Goal: Check status: Check status

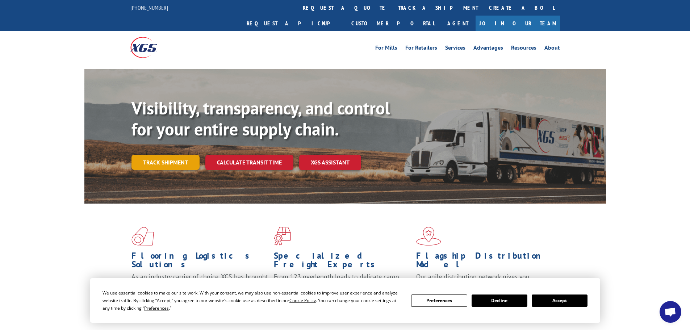
click at [158, 155] on link "Track shipment" at bounding box center [166, 162] width 68 height 15
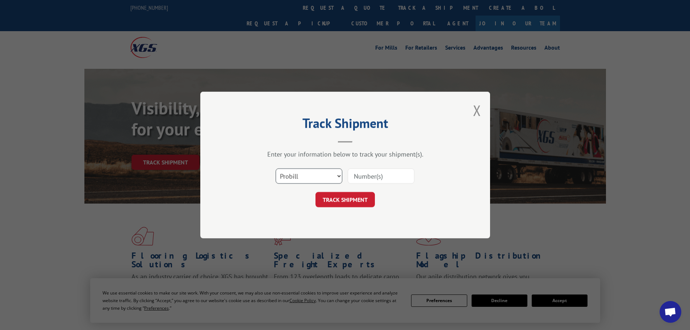
click at [321, 177] on select "Select category... Probill BOL PO" at bounding box center [309, 176] width 67 height 15
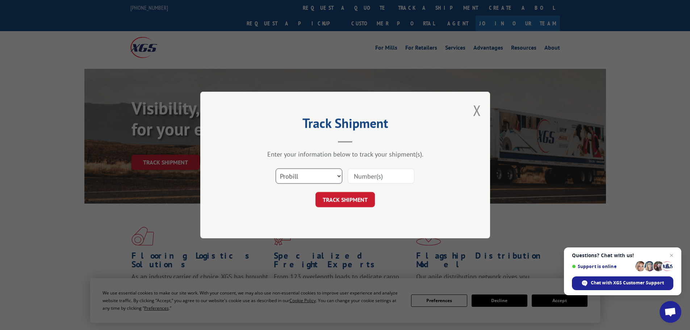
select select "po"
click at [276, 169] on select "Select category... Probill BOL PO" at bounding box center [309, 176] width 67 height 15
click at [375, 180] on input at bounding box center [381, 176] width 67 height 15
paste input "57543850"
type input "57543850"
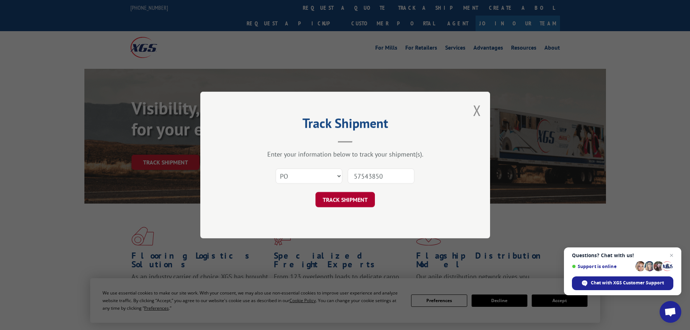
click at [341, 197] on button "TRACK SHIPMENT" at bounding box center [345, 199] width 59 height 15
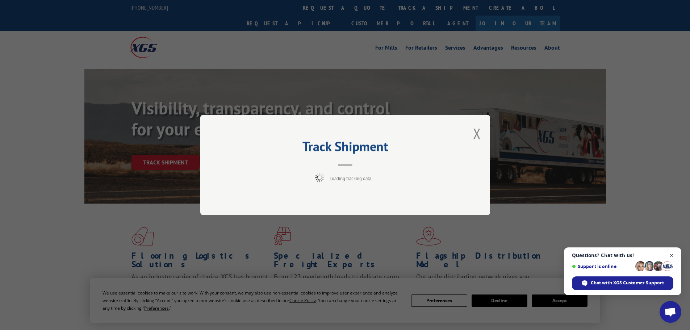
click at [674, 257] on span "Close chat" at bounding box center [672, 255] width 9 height 9
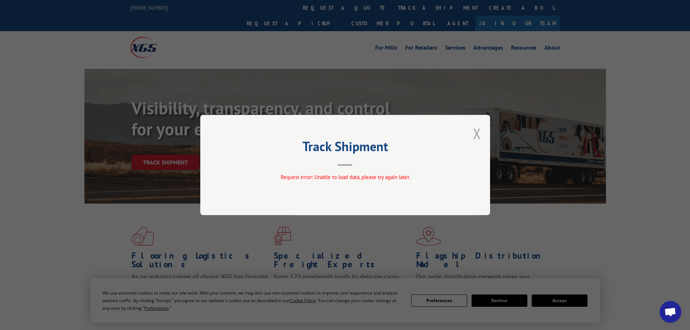
click at [478, 138] on button "Close modal" at bounding box center [477, 133] width 8 height 19
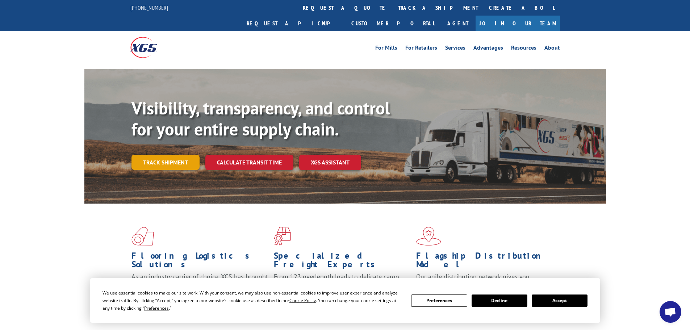
click at [186, 155] on link "Track shipment" at bounding box center [166, 162] width 68 height 15
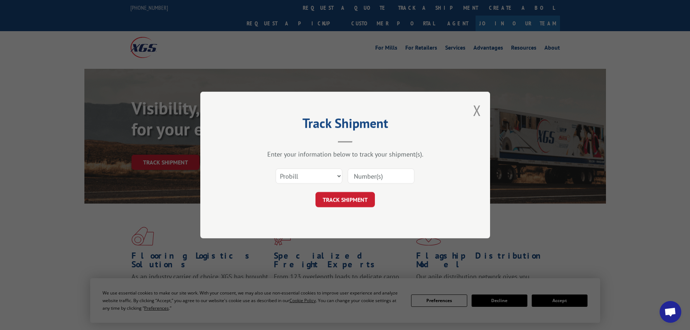
click at [363, 178] on input at bounding box center [381, 176] width 67 height 15
paste input "16755023"
type input "16755023"
click at [364, 203] on button "TRACK SHIPMENT" at bounding box center [345, 199] width 59 height 15
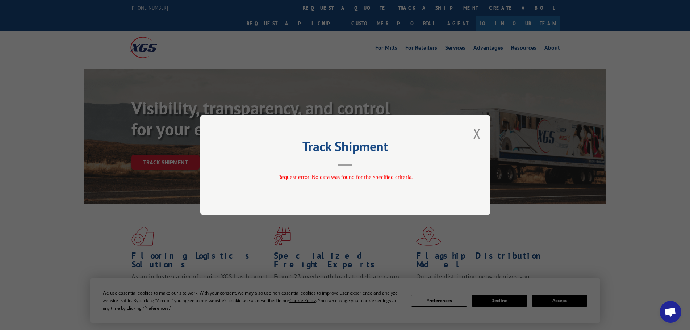
click at [474, 134] on button "Close modal" at bounding box center [477, 133] width 8 height 19
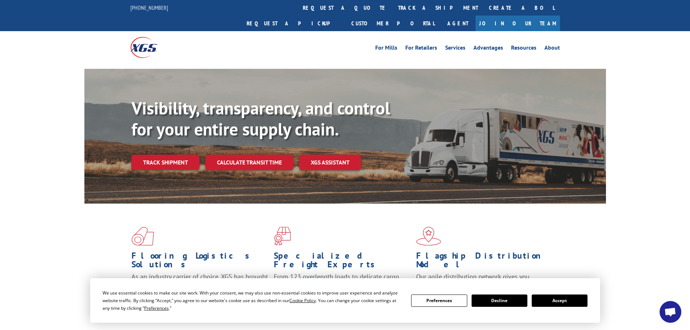
click at [668, 204] on div "Flooring Logistics Solutions As an industry carrier of choice, XGS has brought …" at bounding box center [345, 277] width 690 height 146
click at [568, 303] on button "Accept" at bounding box center [560, 301] width 56 height 12
